Goal: Transaction & Acquisition: Download file/media

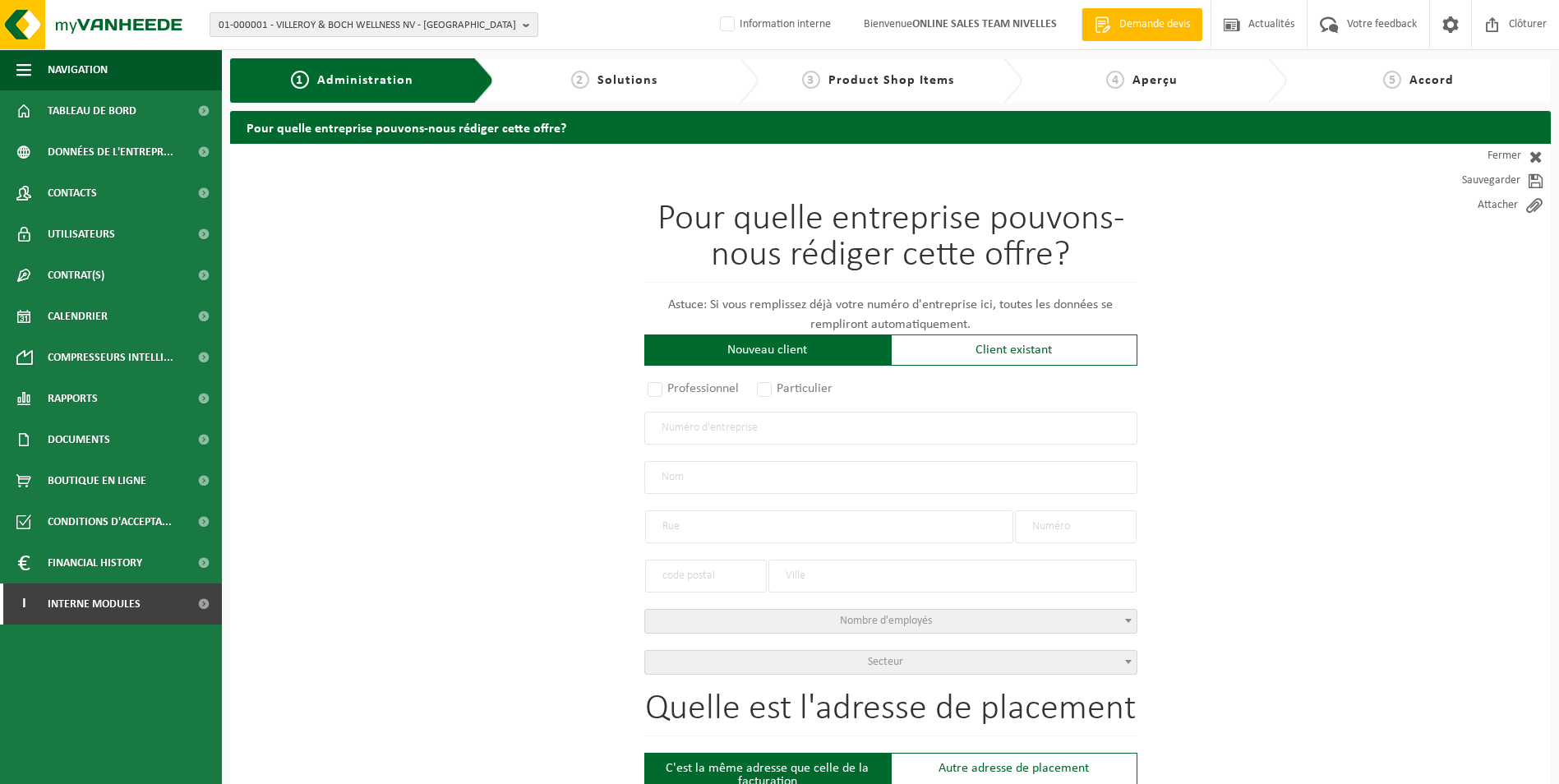
click at [333, 32] on span "01-000001 - VILLEROY & BOCH WELLNESS NV - [GEOGRAPHIC_DATA]" at bounding box center [367, 26] width 298 height 25
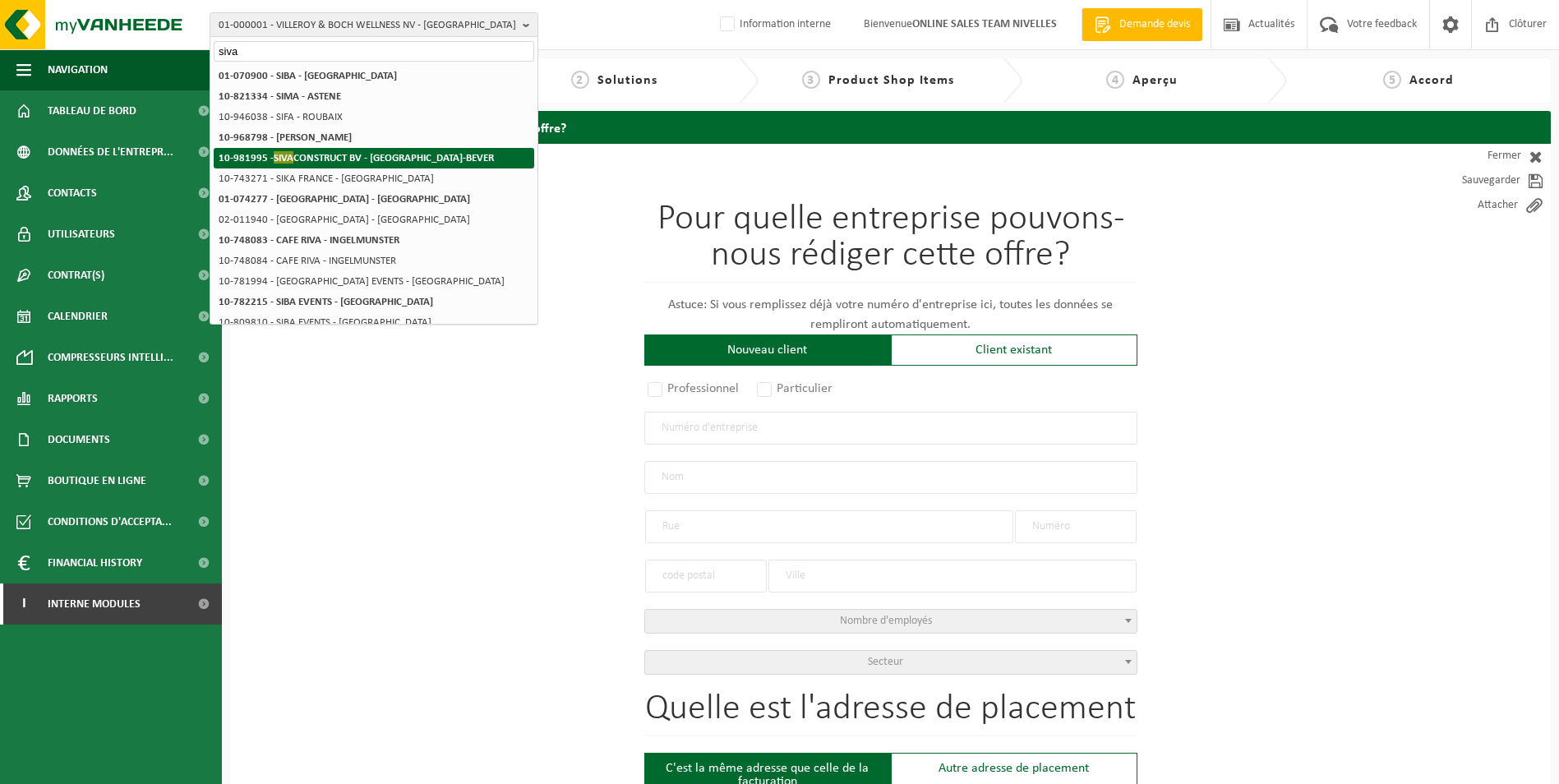
type input "siva"
click at [321, 158] on strong "10-981995 - SIVA CONSTRUCT BV - [GEOGRAPHIC_DATA]-[GEOGRAPHIC_DATA]" at bounding box center [356, 157] width 275 height 12
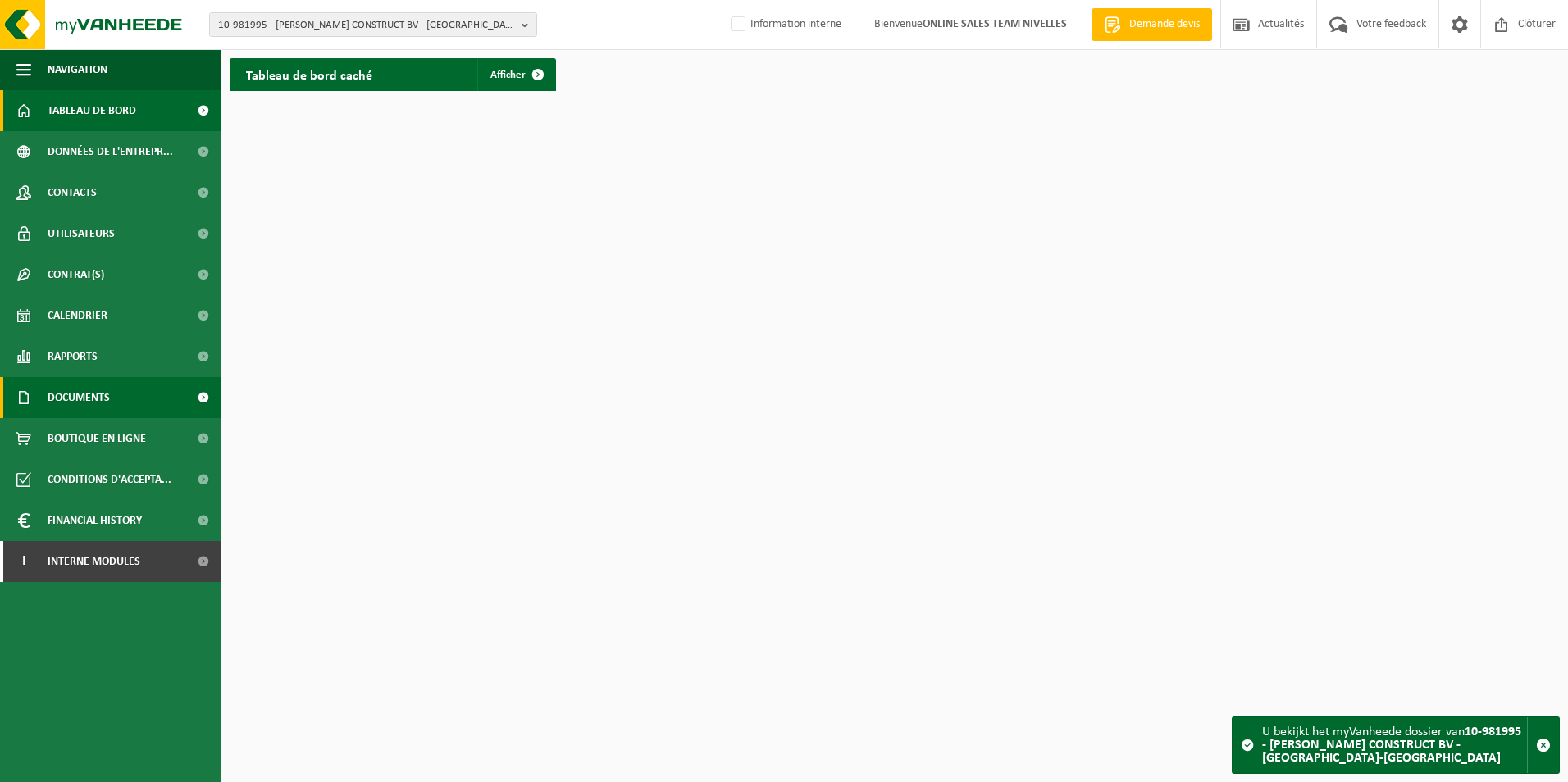
click at [76, 392] on span "Documents" at bounding box center [78, 398] width 62 height 41
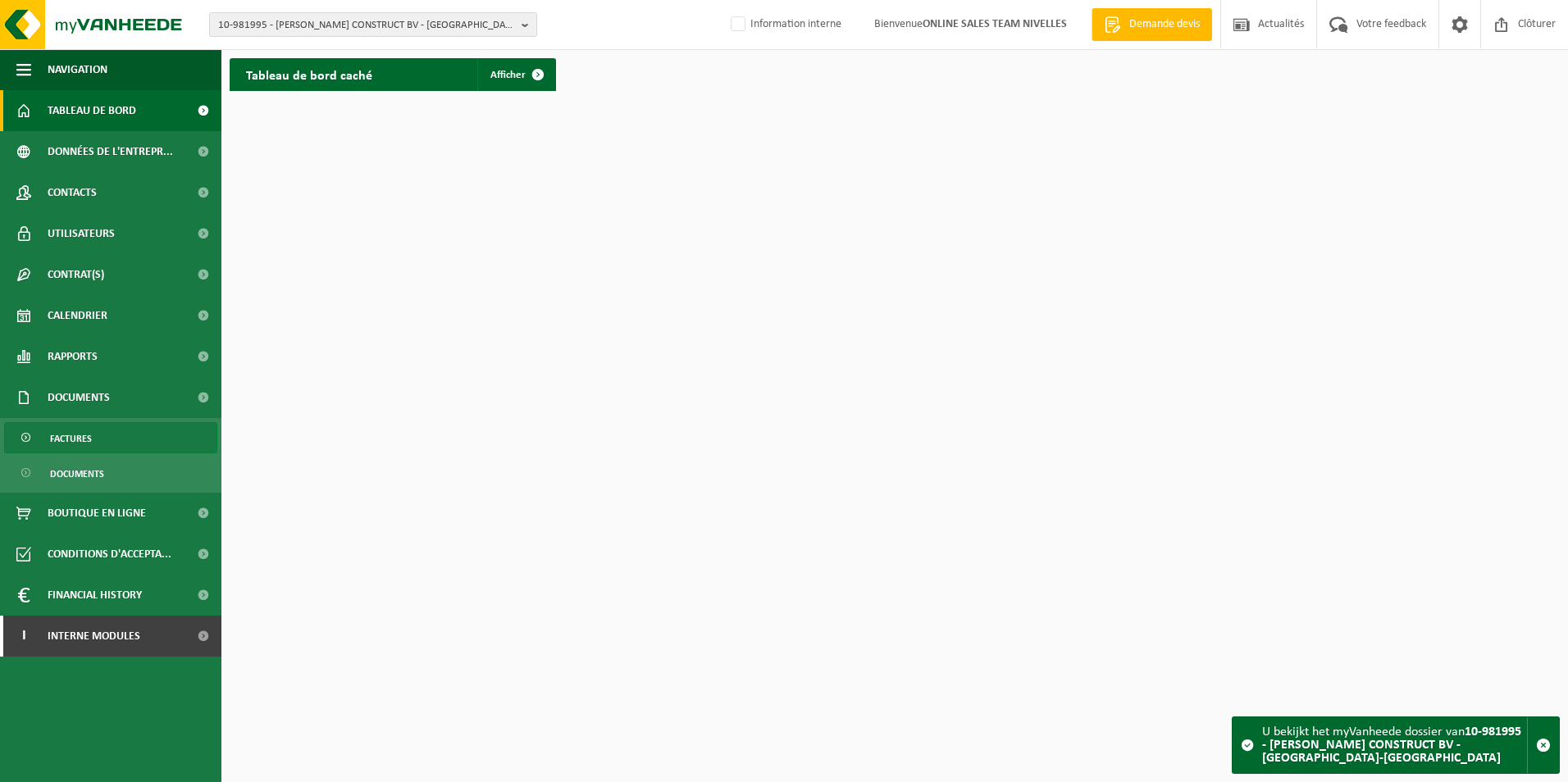
click at [69, 439] on span "Factures" at bounding box center [70, 439] width 42 height 31
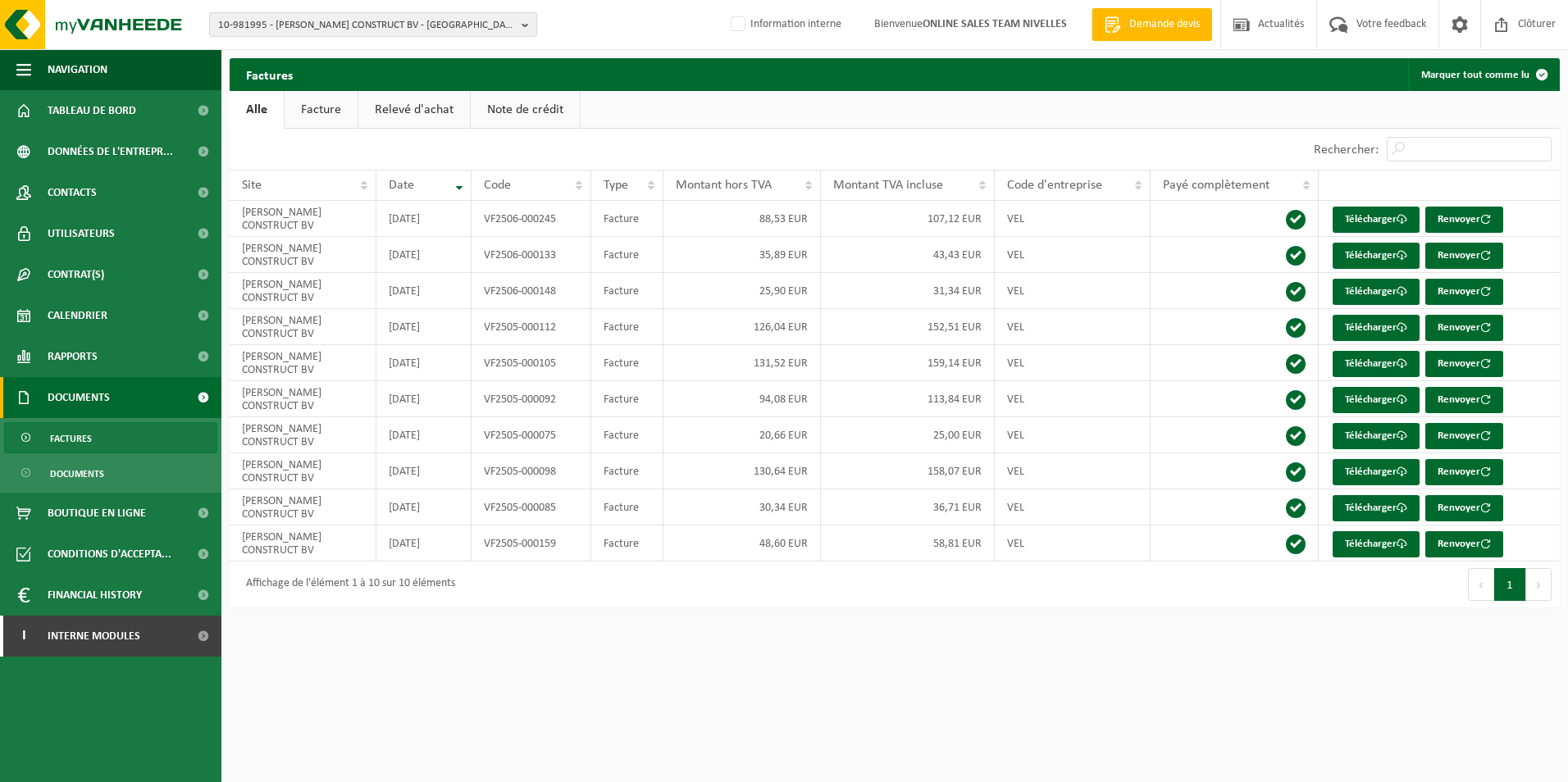
click at [326, 122] on link "Facture" at bounding box center [321, 110] width 73 height 38
click at [1350, 501] on link "Télécharger" at bounding box center [1376, 508] width 87 height 26
click at [1373, 541] on link "Télécharger" at bounding box center [1376, 545] width 87 height 26
